Goal: Task Accomplishment & Management: Manage account settings

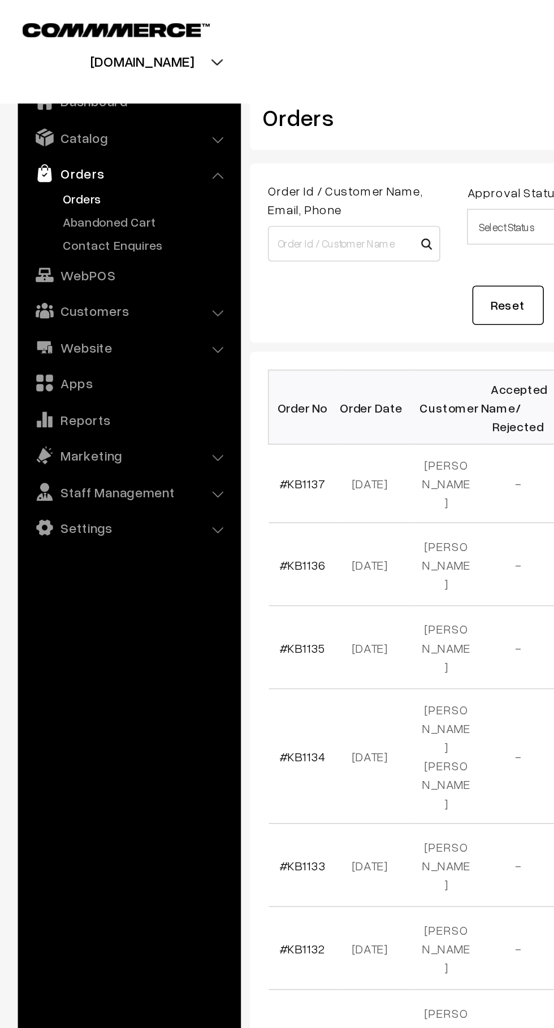
click at [109, 143] on link "Abandoned Cart" at bounding box center [93, 140] width 112 height 12
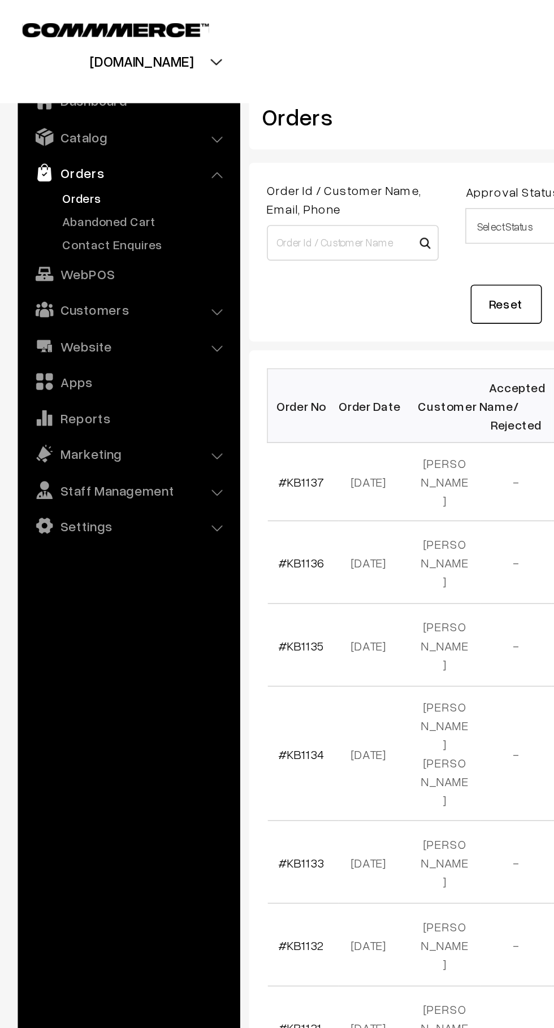
click at [94, 140] on link "Abandoned Cart" at bounding box center [93, 140] width 112 height 12
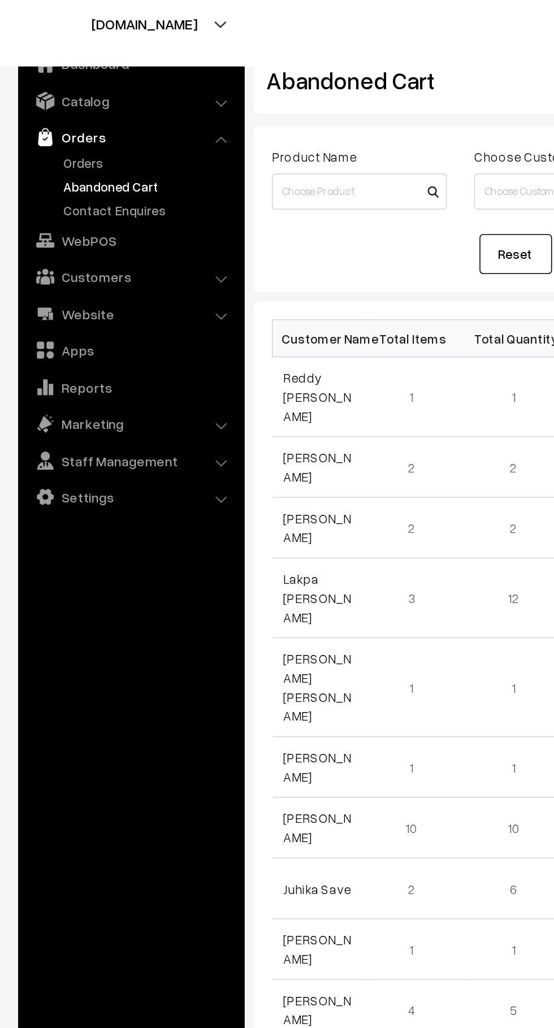
click at [211, 255] on link "Reddy [PERSON_NAME]" at bounding box center [198, 271] width 42 height 33
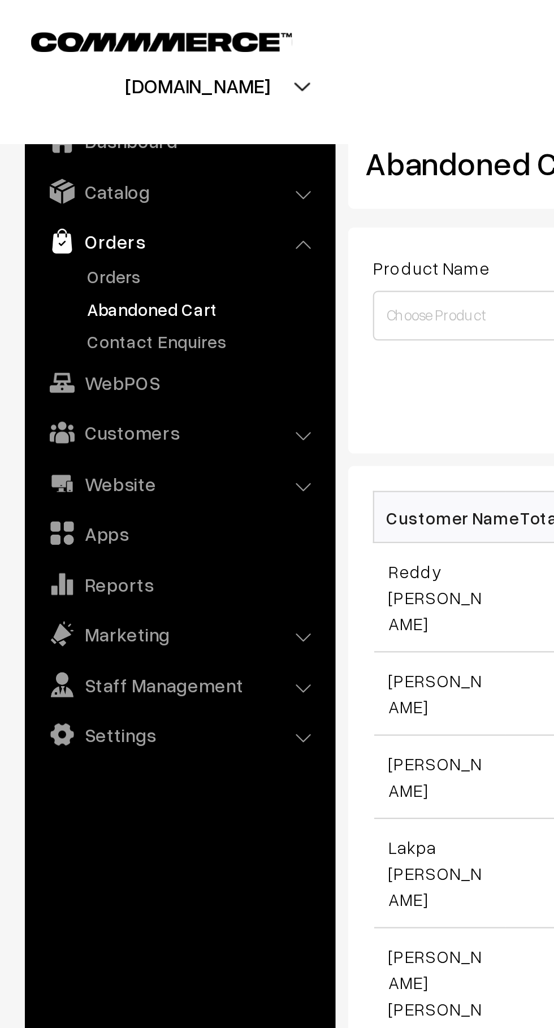
click at [69, 121] on link "Orders" at bounding box center [93, 126] width 112 height 12
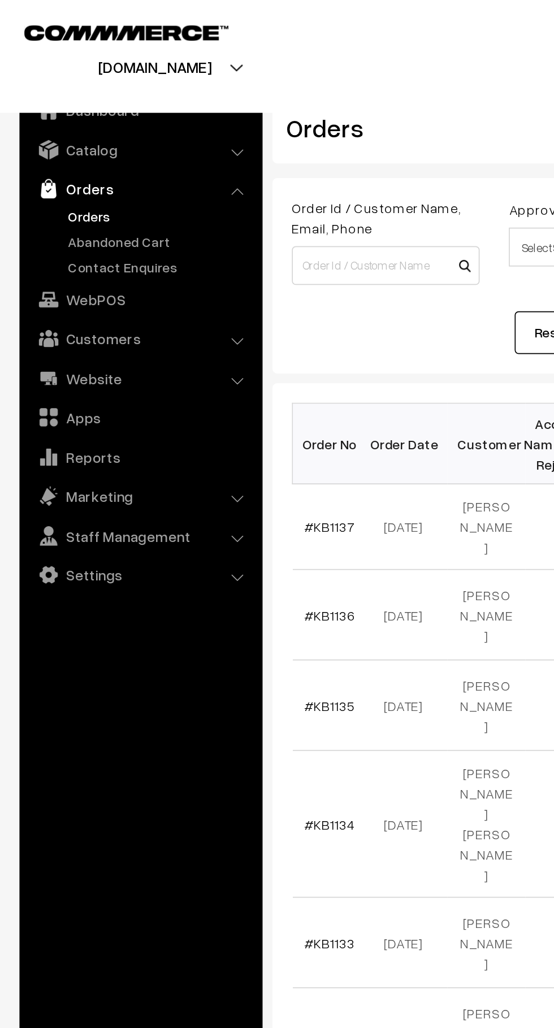
click at [98, 140] on link "Abandoned Cart" at bounding box center [93, 140] width 112 height 12
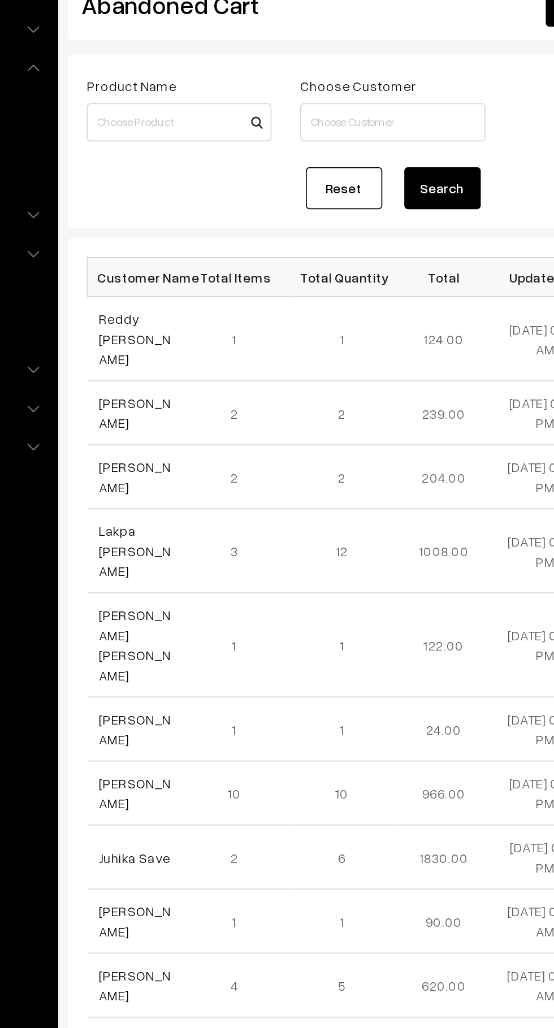
click at [216, 258] on link "Reddy [PERSON_NAME]" at bounding box center [198, 271] width 42 height 33
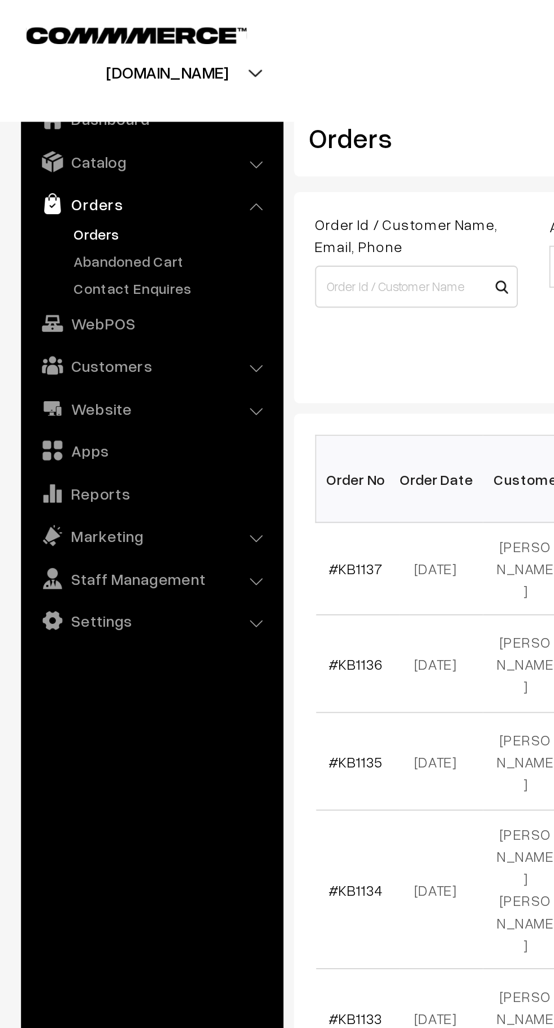
click at [94, 141] on link "Abandoned Cart" at bounding box center [93, 140] width 112 height 12
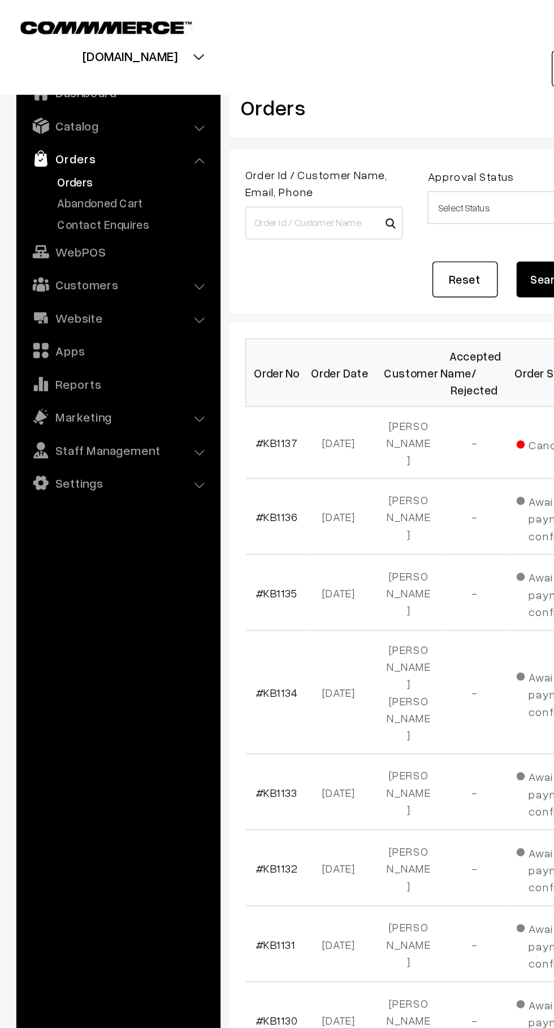
click at [106, 129] on link "Orders" at bounding box center [93, 126] width 112 height 12
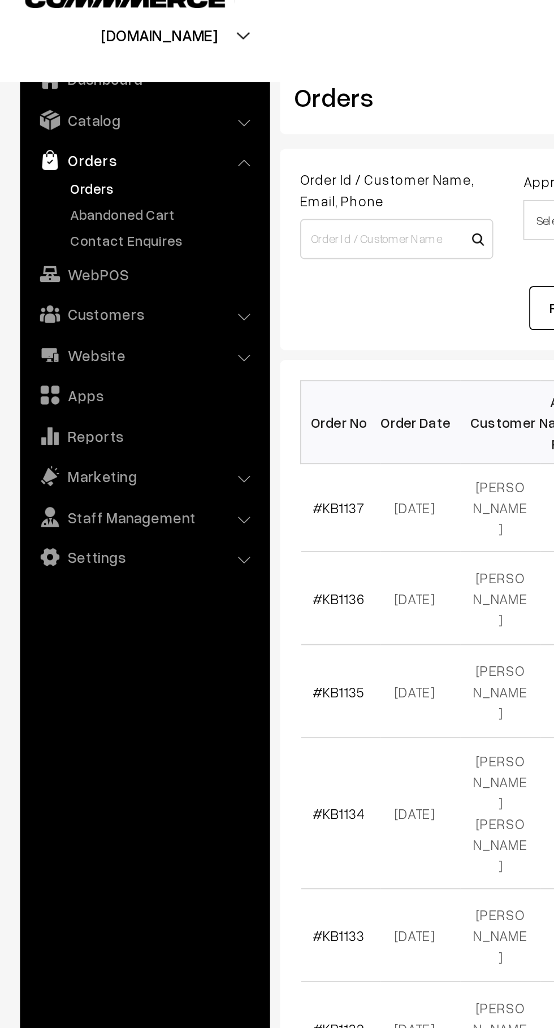
click at [89, 142] on link "Abandoned Cart" at bounding box center [93, 140] width 112 height 12
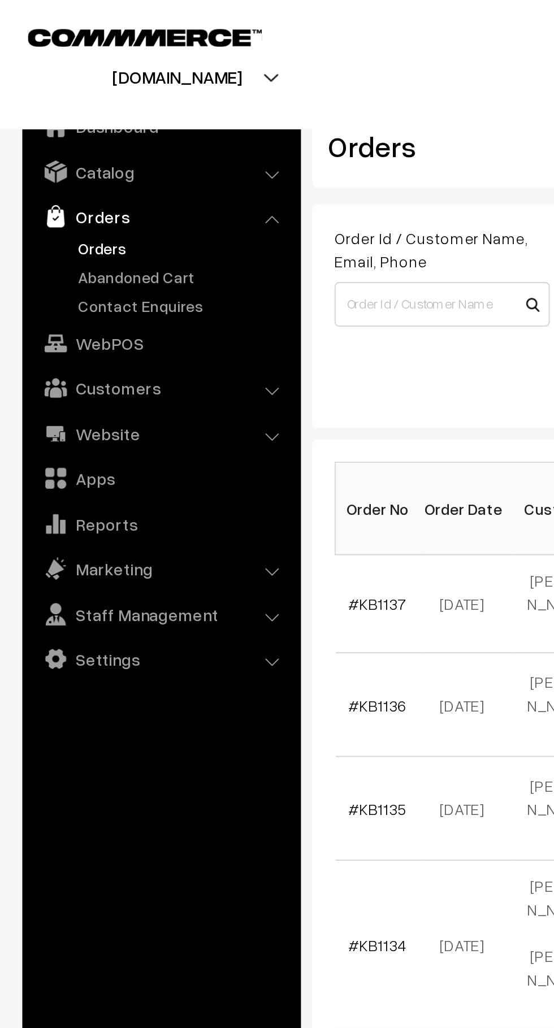
click at [85, 139] on link "Abandoned Cart" at bounding box center [93, 140] width 112 height 12
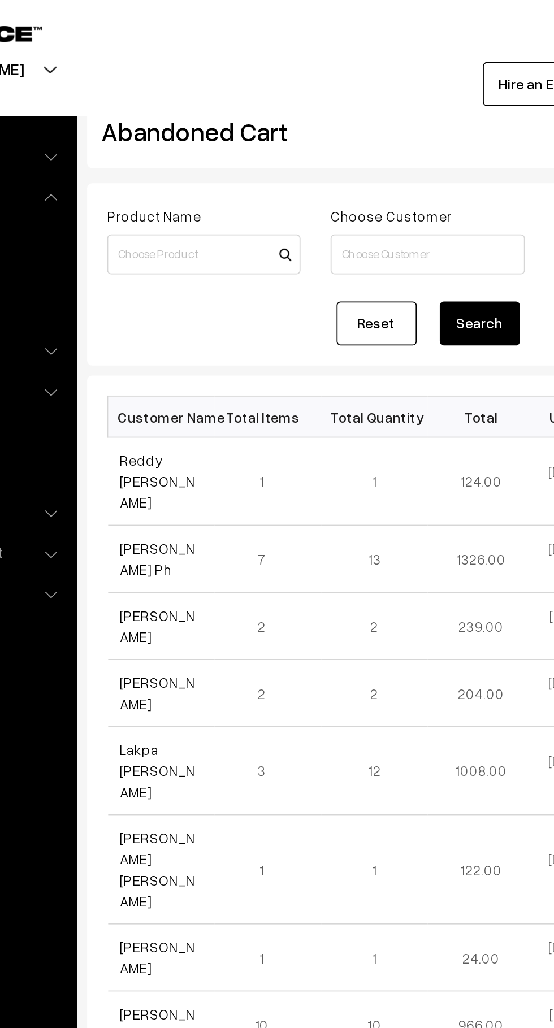
click at [190, 304] on link "[PERSON_NAME] Ph" at bounding box center [198, 314] width 42 height 21
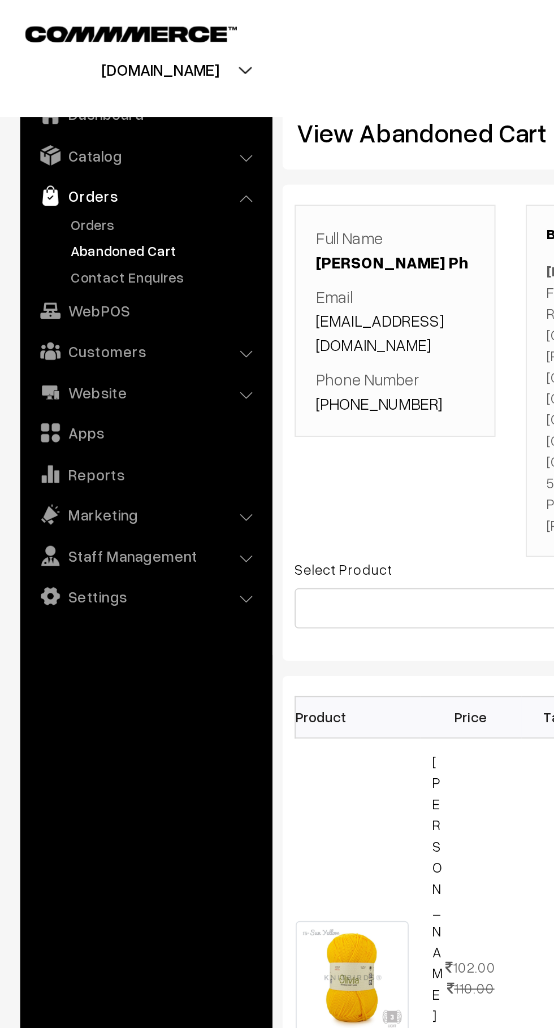
click at [68, 128] on link "Orders" at bounding box center [93, 126] width 112 height 12
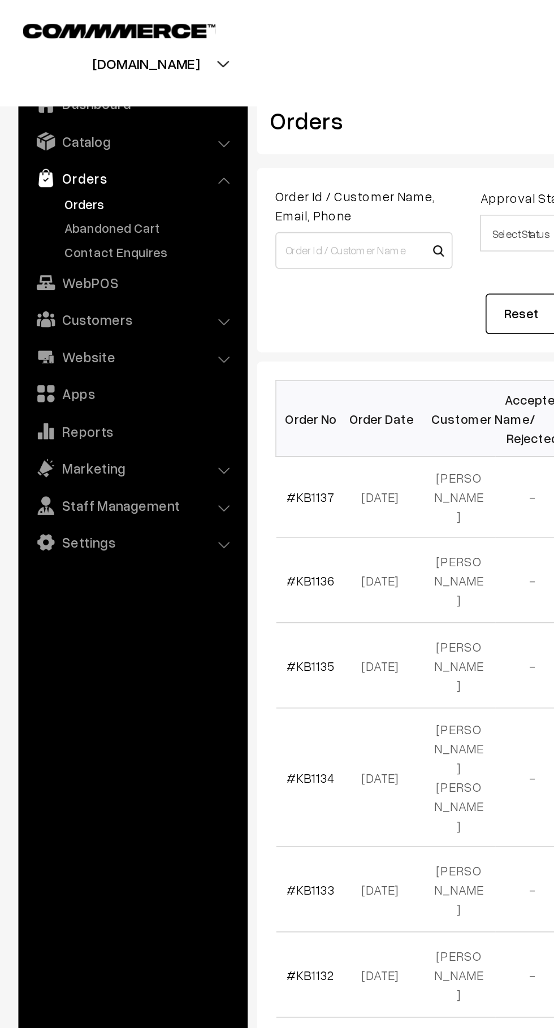
click at [88, 139] on link "Abandoned Cart" at bounding box center [93, 140] width 112 height 12
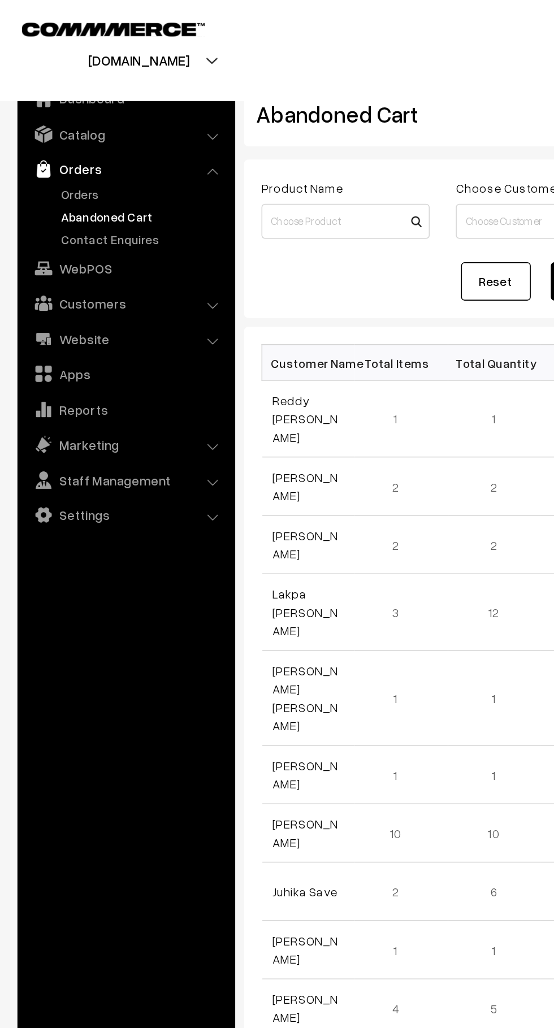
click at [60, 130] on link "Orders" at bounding box center [93, 126] width 112 height 12
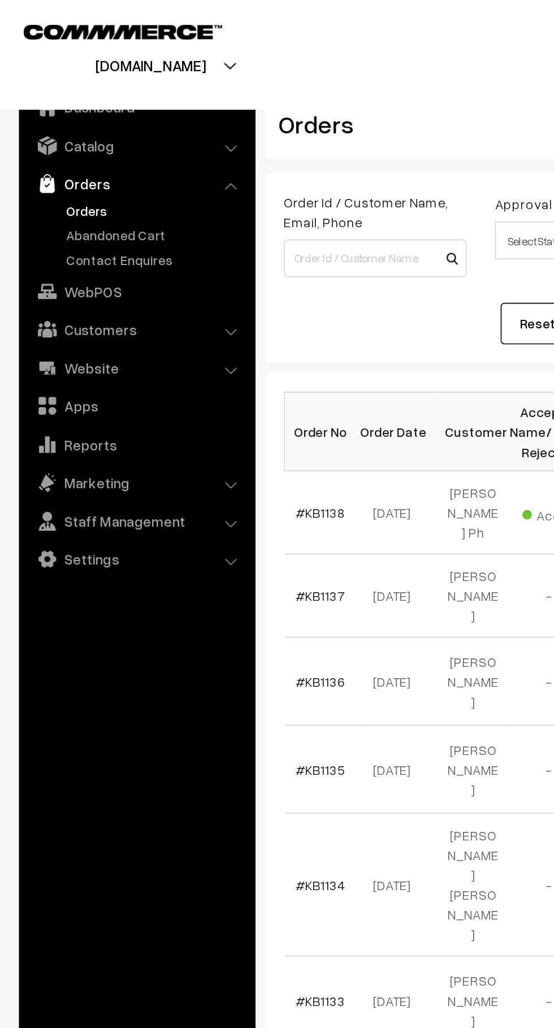
click at [194, 303] on link "#KB1138" at bounding box center [191, 306] width 29 height 10
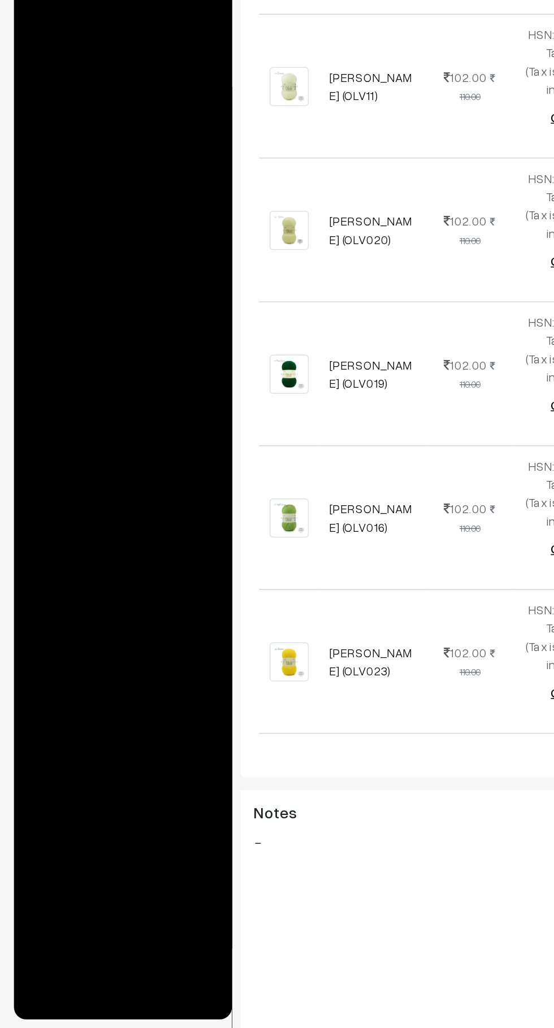
scroll to position [532, 0]
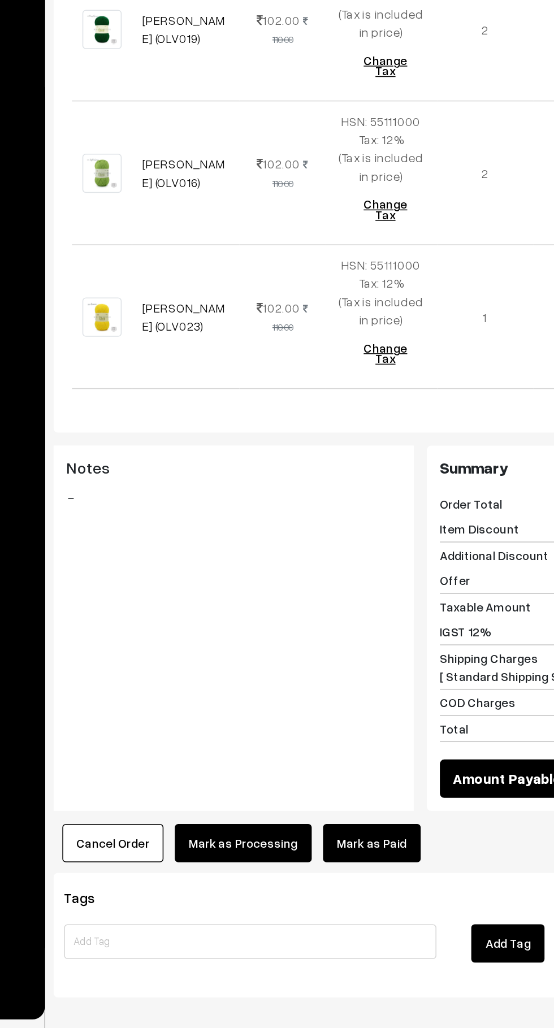
click at [371, 895] on link "Mark as Paid" at bounding box center [364, 907] width 63 height 25
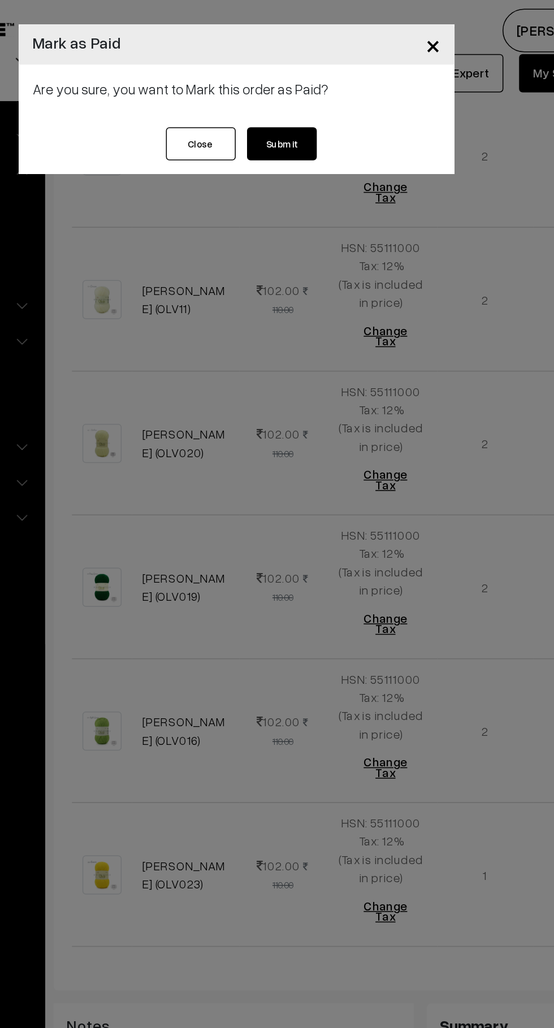
click at [305, 93] on button "Submit" at bounding box center [306, 92] width 45 height 21
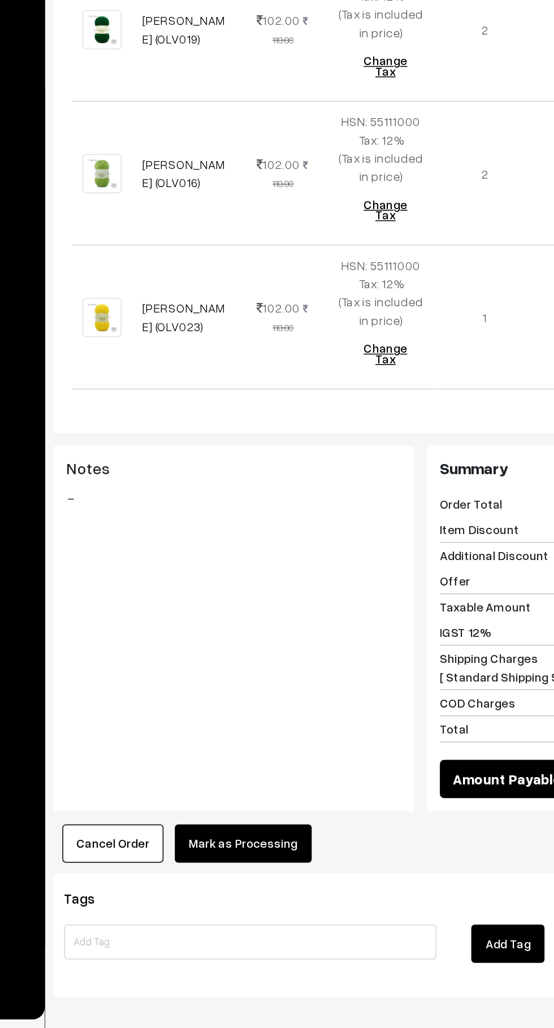
click at [303, 895] on button "Mark as Processing" at bounding box center [281, 907] width 89 height 25
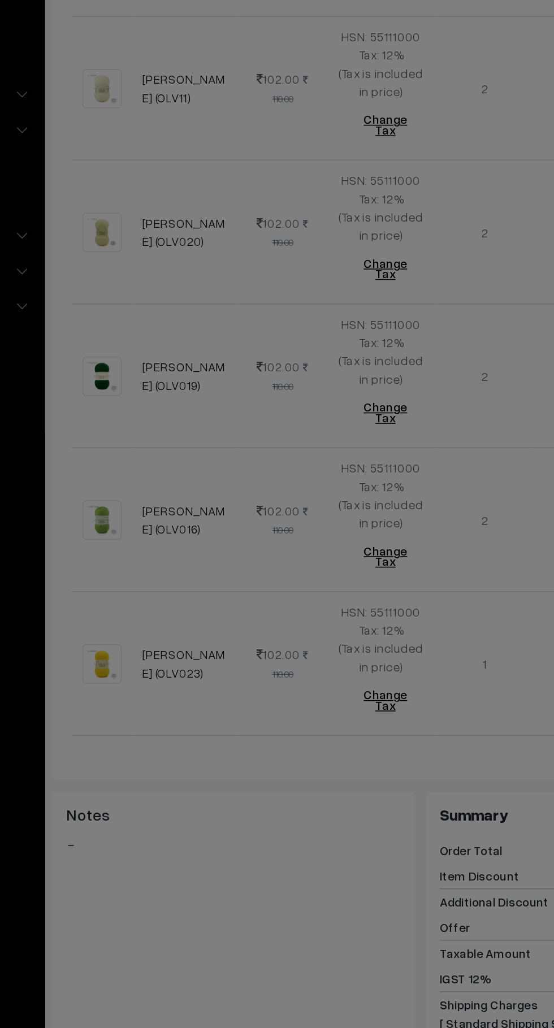
scroll to position [533, 0]
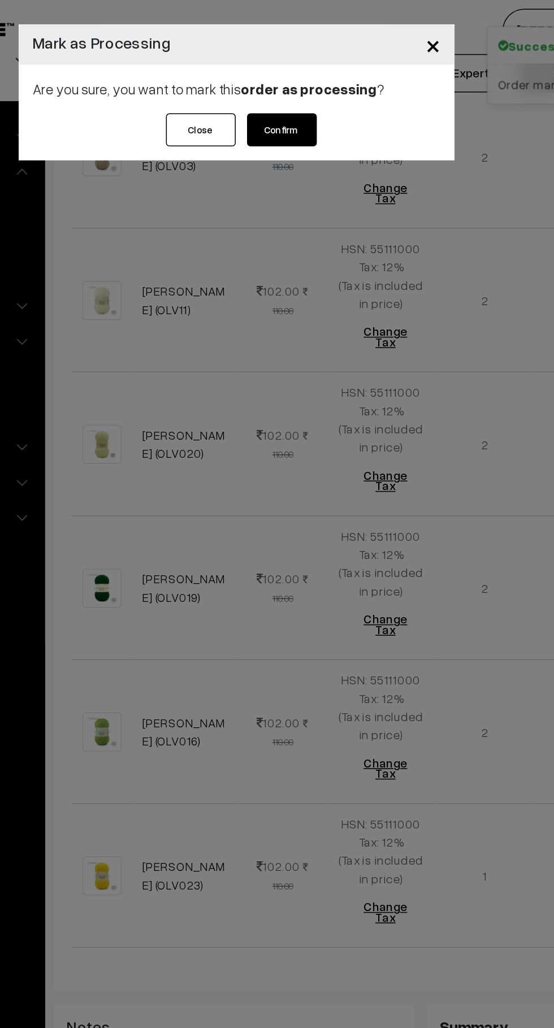
click at [306, 81] on button "Confirm" at bounding box center [306, 83] width 45 height 21
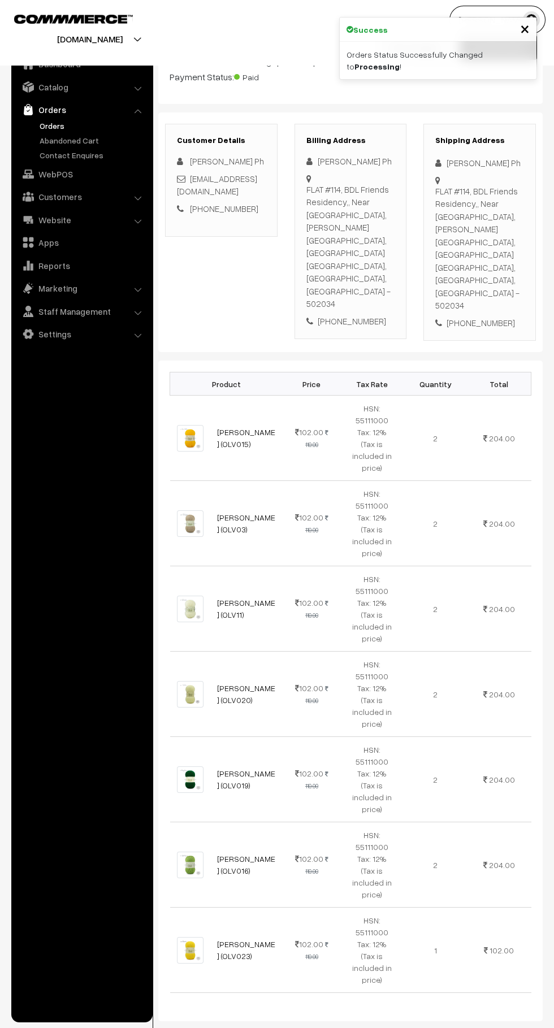
scroll to position [395, 0]
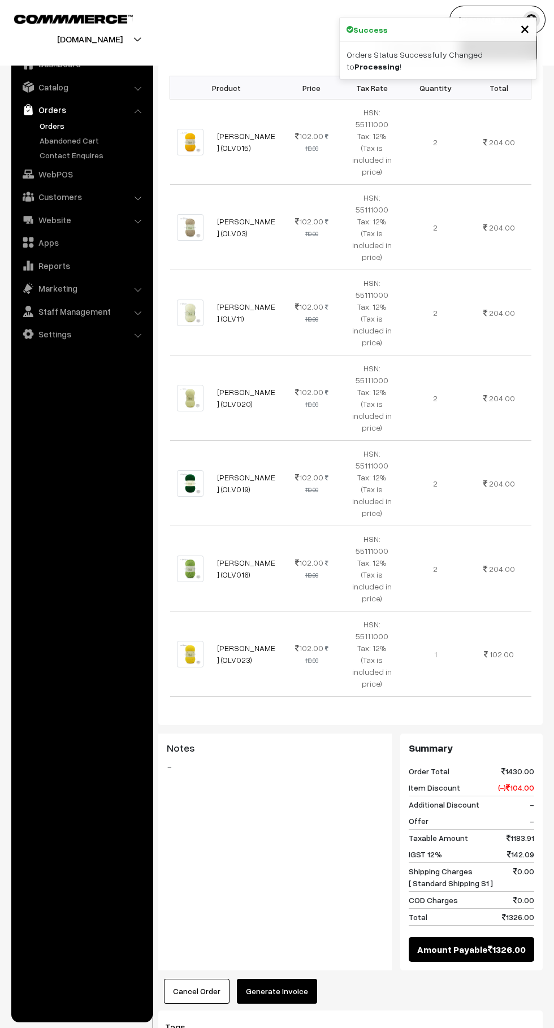
click at [308, 978] on button "Generate Invoice" at bounding box center [277, 990] width 80 height 25
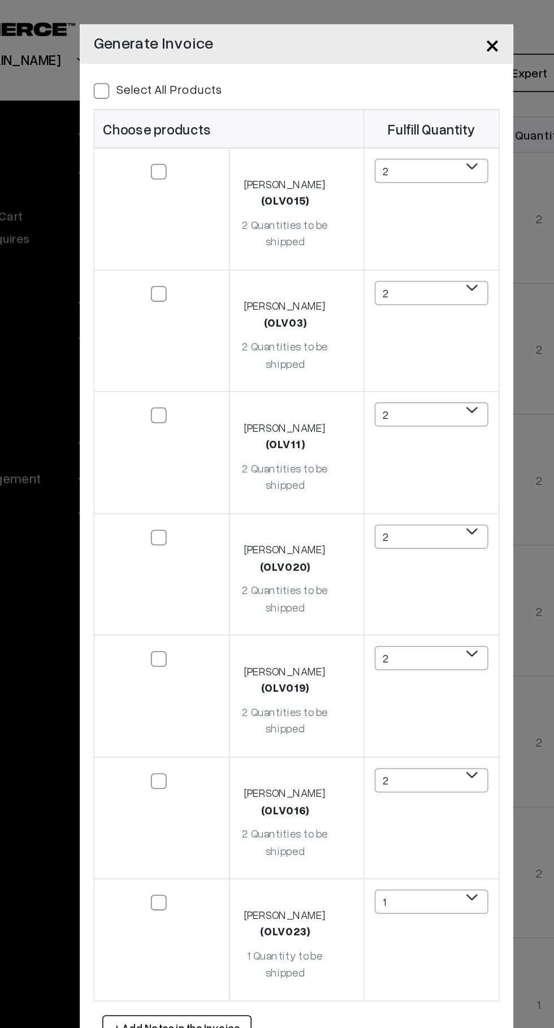
click at [145, 54] on span at bounding box center [150, 59] width 10 height 10
click at [145, 54] on input "Select All Products" at bounding box center [148, 57] width 7 height 7
checkbox input "true"
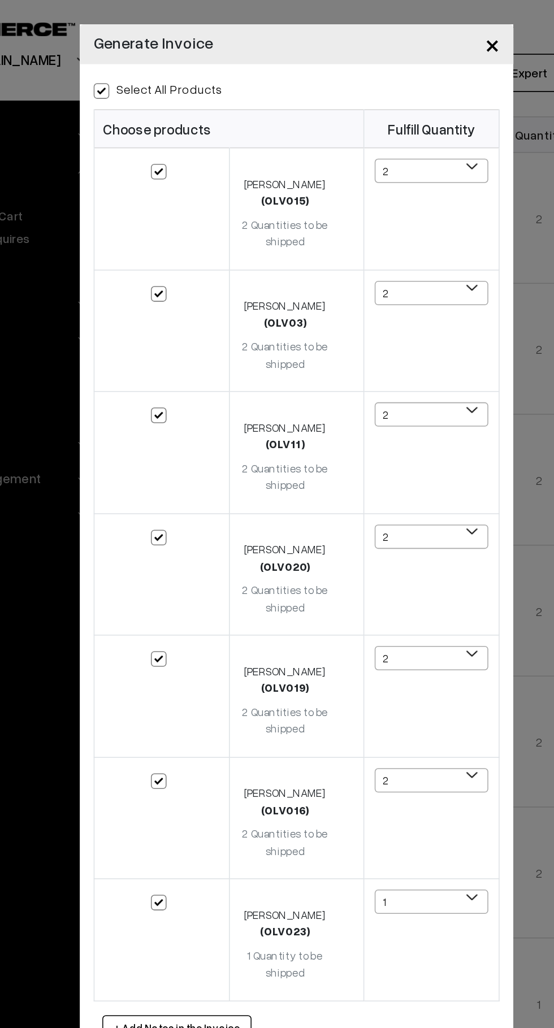
checkbox input "true"
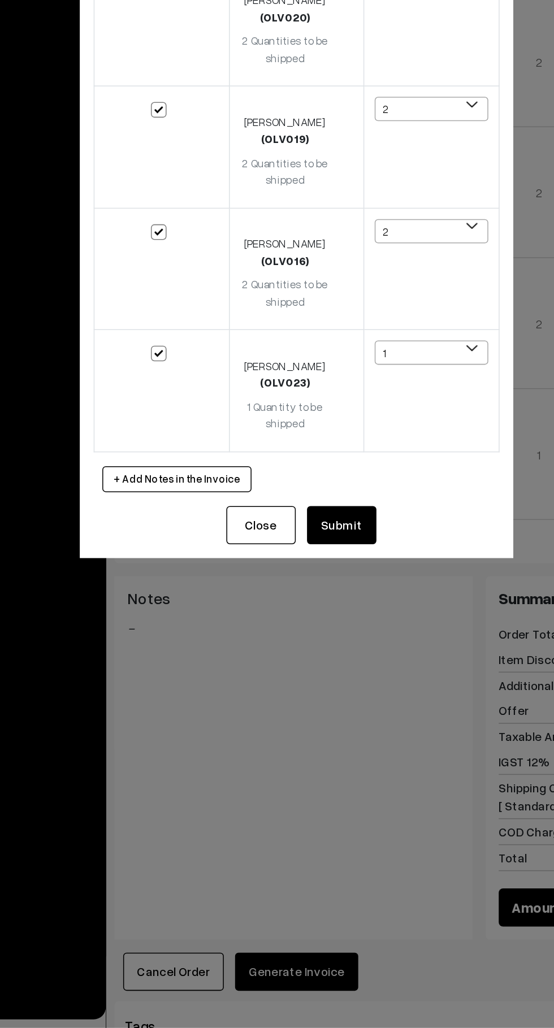
click at [319, 698] on button "Submit" at bounding box center [306, 700] width 45 height 25
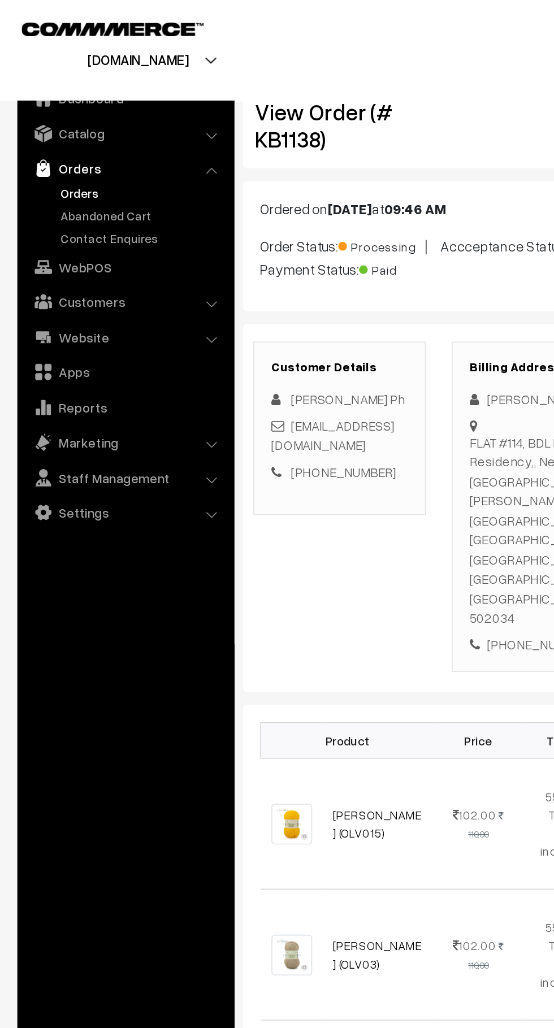
click at [100, 141] on link "Abandoned Cart" at bounding box center [93, 140] width 112 height 12
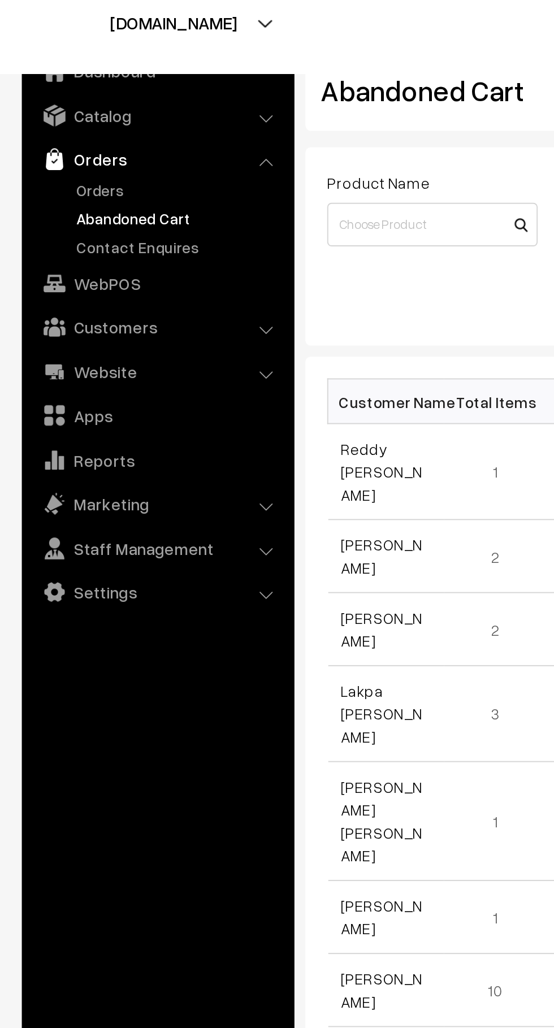
click at [38, 126] on link "Orders" at bounding box center [93, 126] width 112 height 12
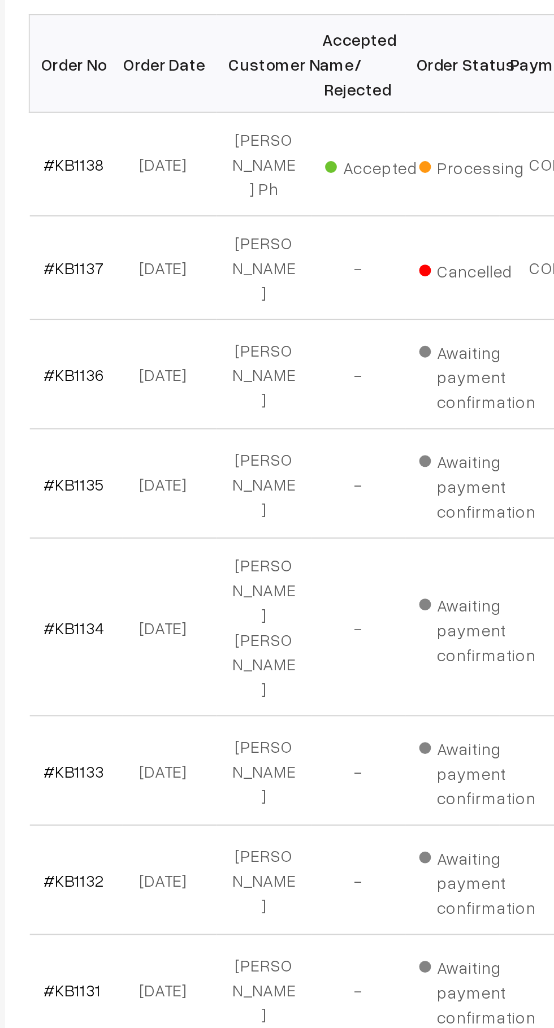
click at [201, 301] on link "#KB1138" at bounding box center [191, 306] width 29 height 10
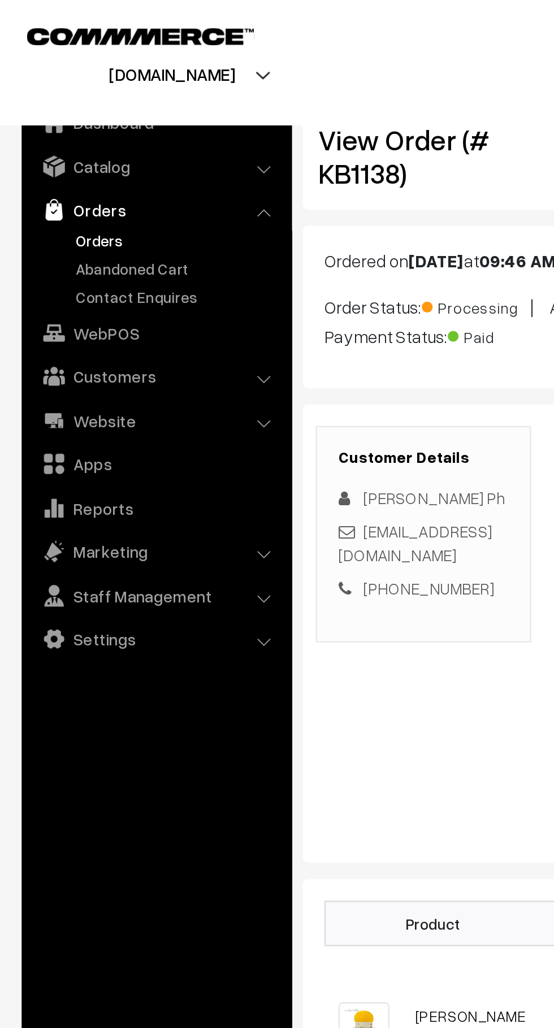
click at [94, 143] on link "Abandoned Cart" at bounding box center [93, 140] width 112 height 12
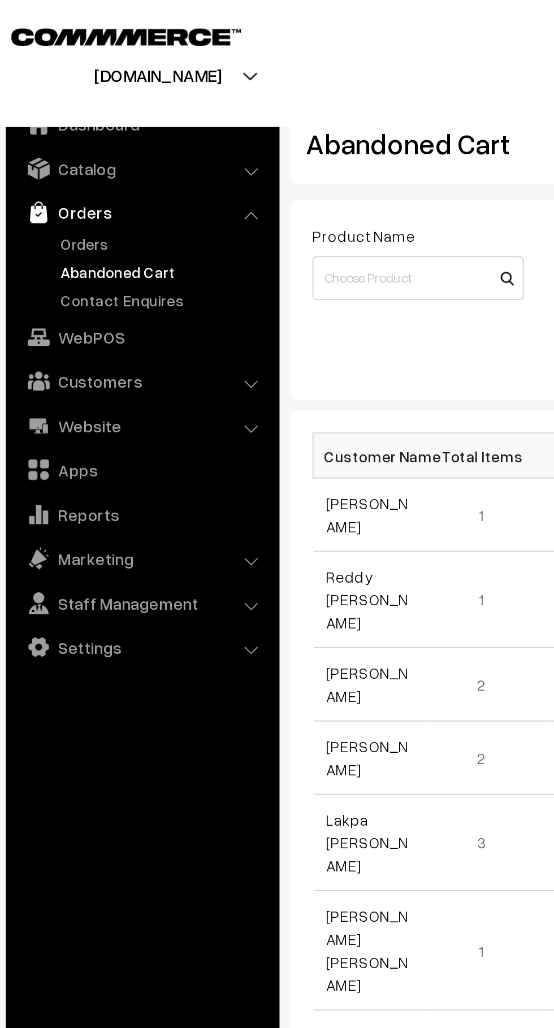
click at [66, 123] on link "Orders" at bounding box center [93, 126] width 112 height 12
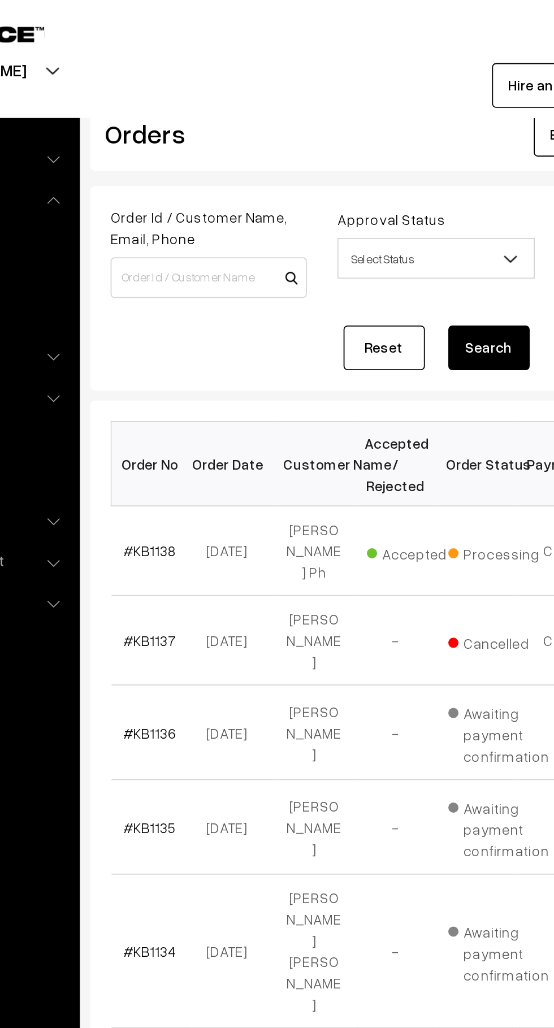
click at [179, 302] on link "#KB1138" at bounding box center [191, 306] width 29 height 10
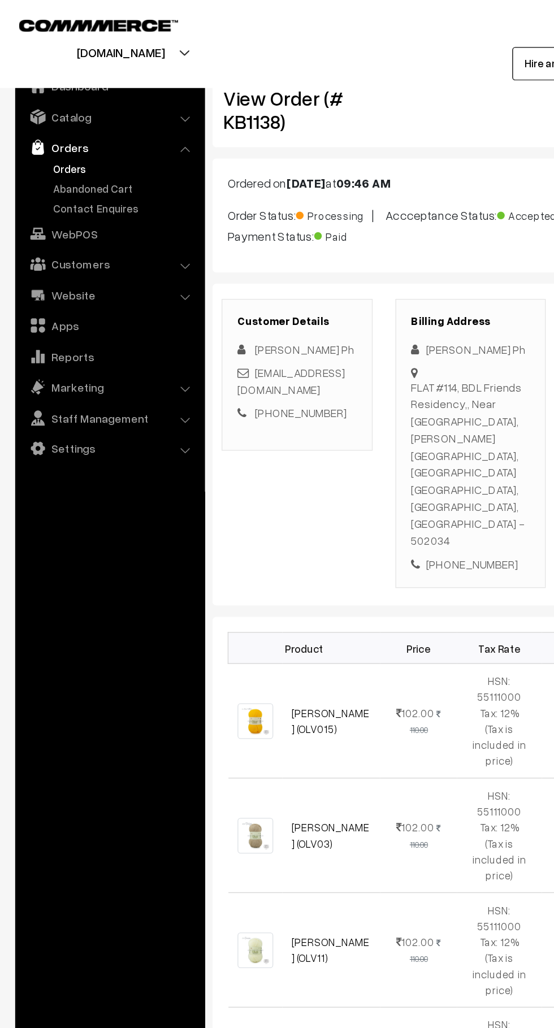
click at [99, 140] on link "Abandoned Cart" at bounding box center [93, 140] width 112 height 12
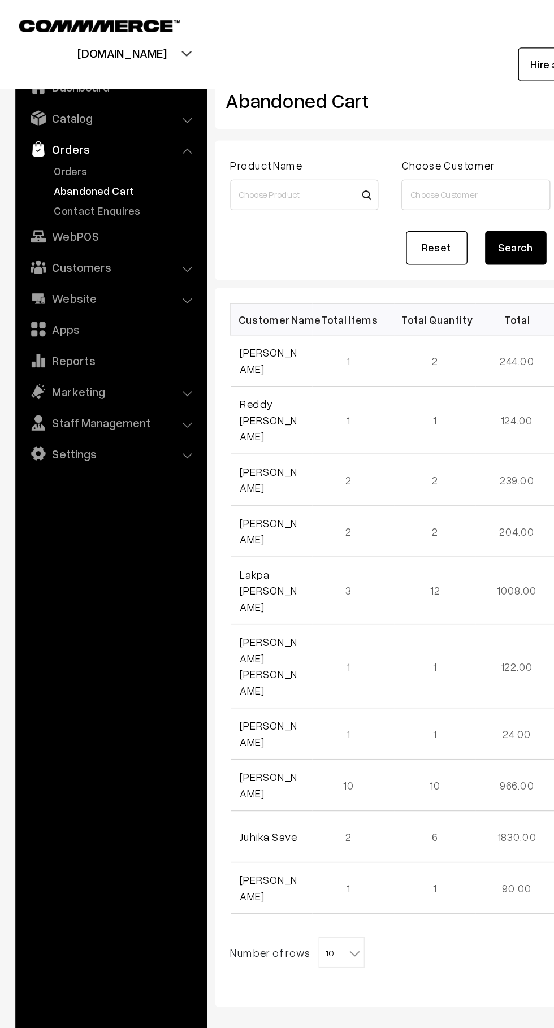
click at [66, 120] on link "Orders" at bounding box center [93, 126] width 112 height 12
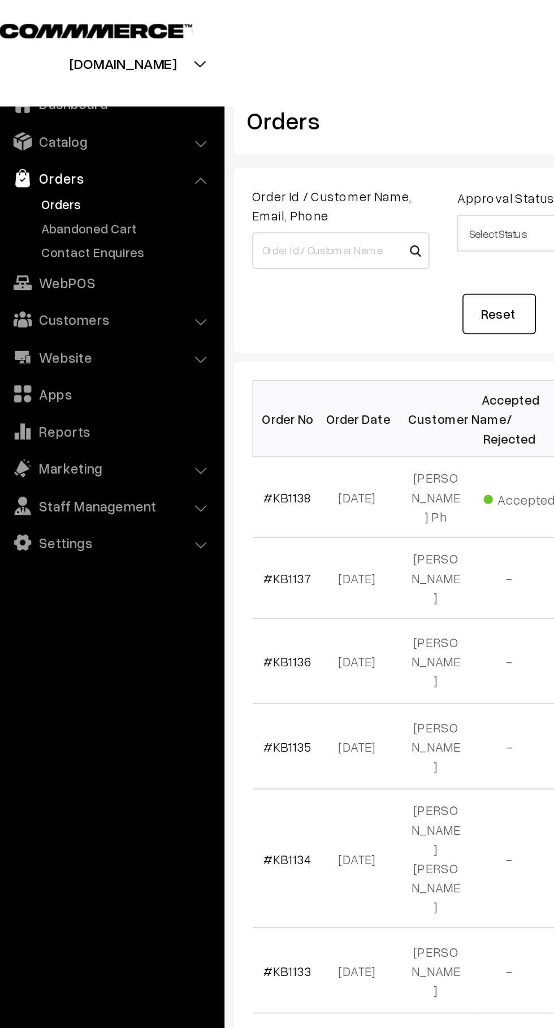
click at [93, 142] on link "Abandoned Cart" at bounding box center [93, 140] width 112 height 12
